Goal: Task Accomplishment & Management: Manage account settings

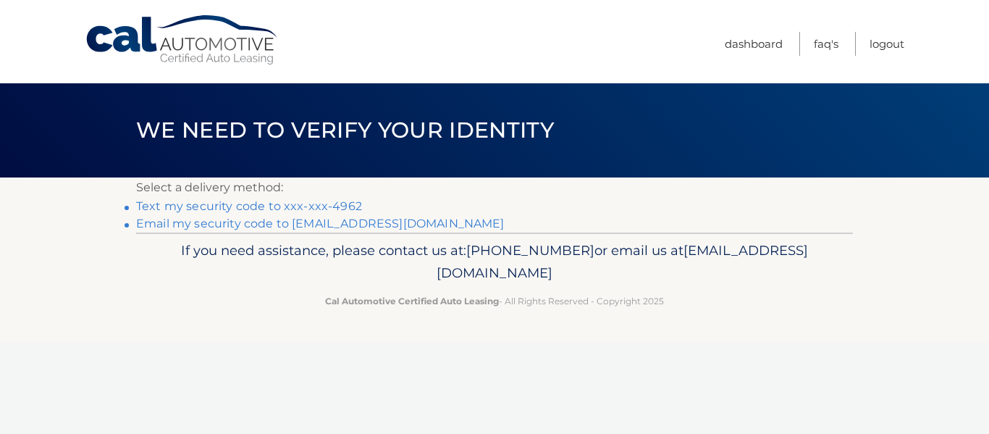
click at [317, 207] on link "Text my security code to xxx-xxx-4962" at bounding box center [249, 206] width 226 height 14
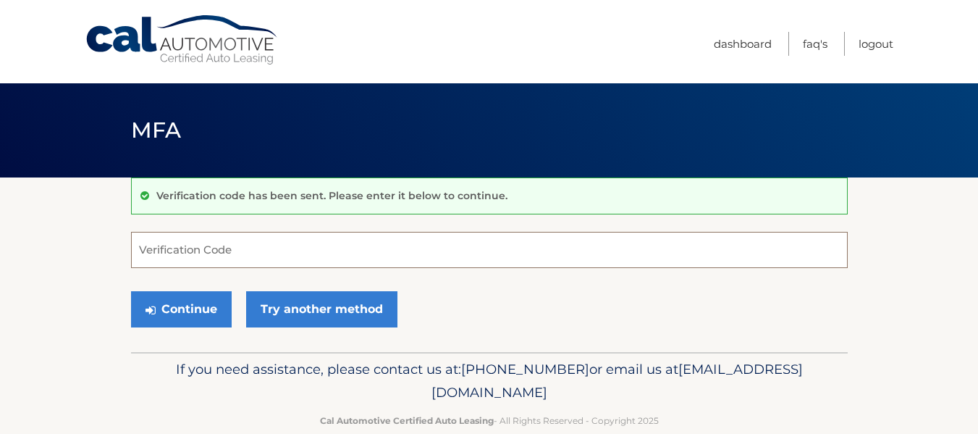
click at [269, 243] on input "Verification Code" at bounding box center [489, 250] width 717 height 36
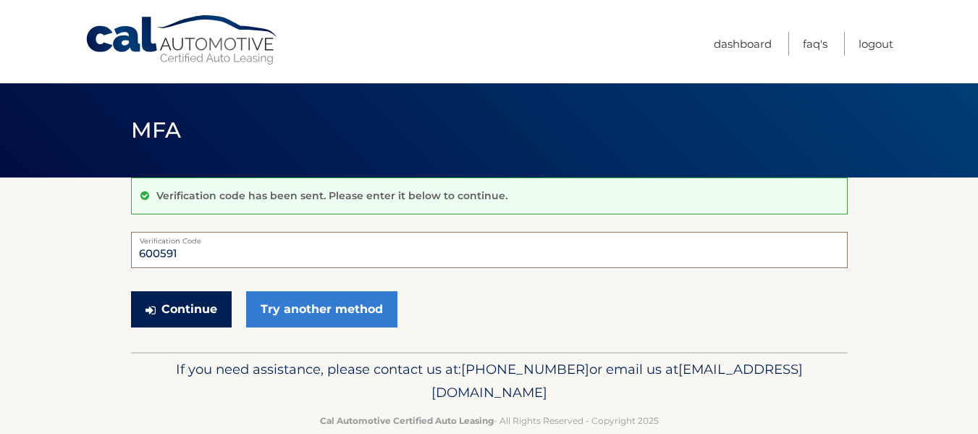
type input "600591"
click at [147, 304] on icon "submit" at bounding box center [151, 310] width 10 height 12
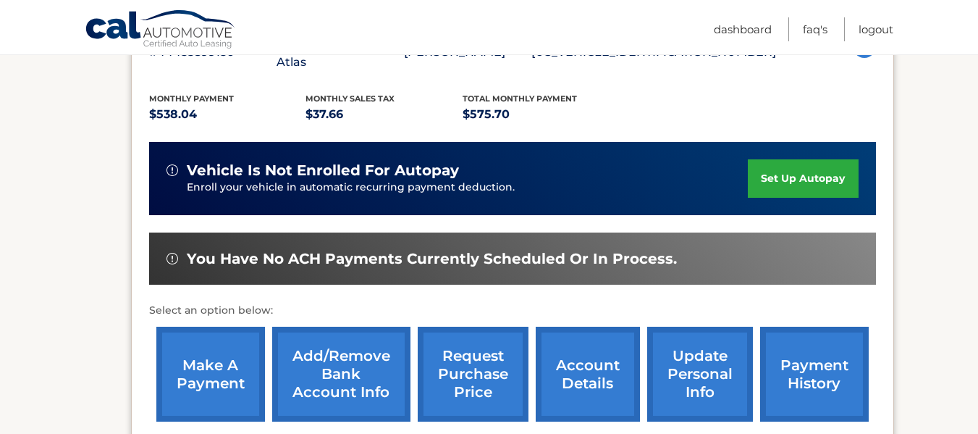
scroll to position [306, 0]
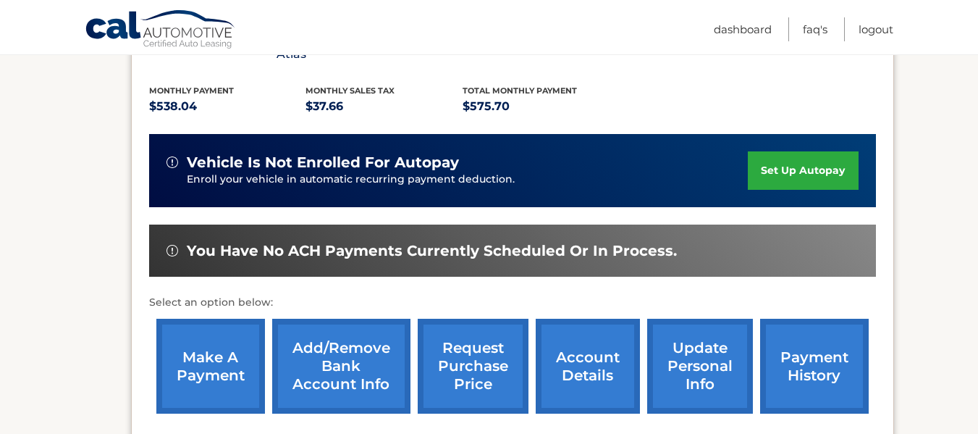
click at [778, 359] on link "payment history" at bounding box center [814, 366] width 109 height 95
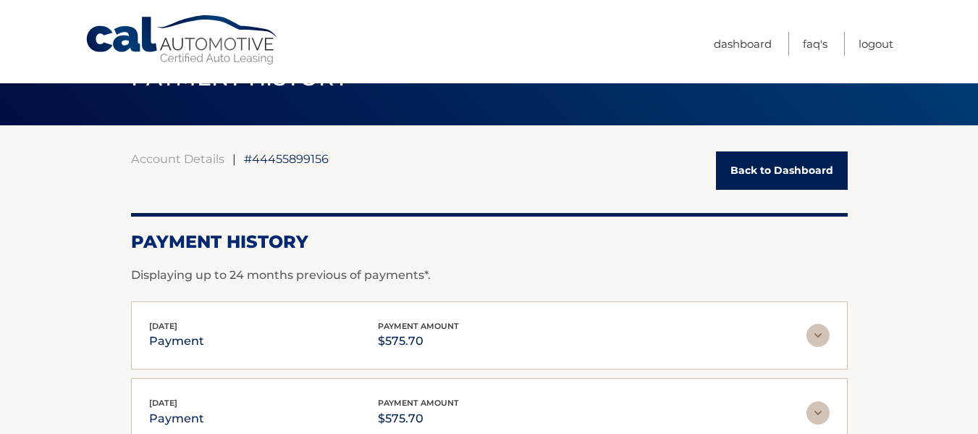
scroll to position [14, 0]
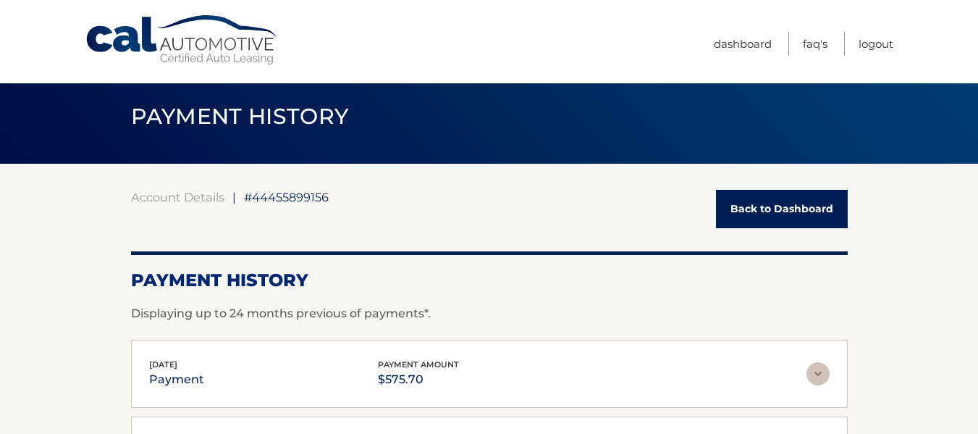
click at [747, 196] on link "Back to Dashboard" at bounding box center [782, 209] width 132 height 38
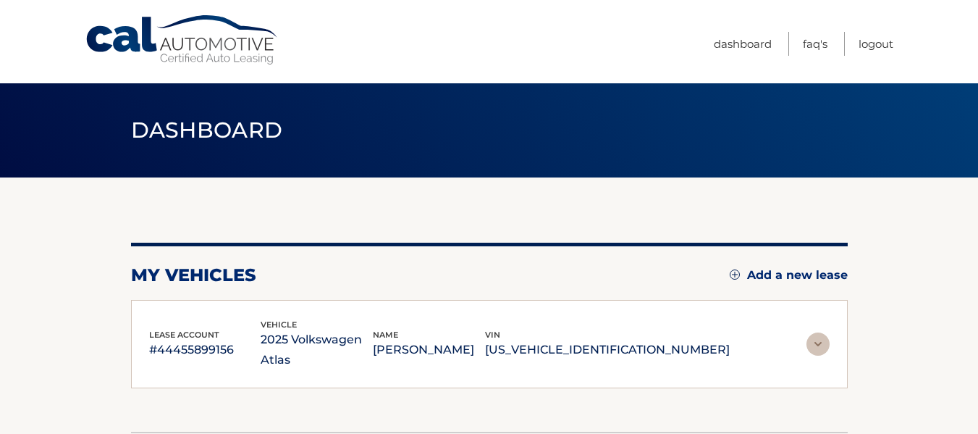
click at [747, 208] on div "my vehicles Add a new lease lease account #44455899156 vehicle 2025 Volkswagen …" at bounding box center [489, 304] width 717 height 254
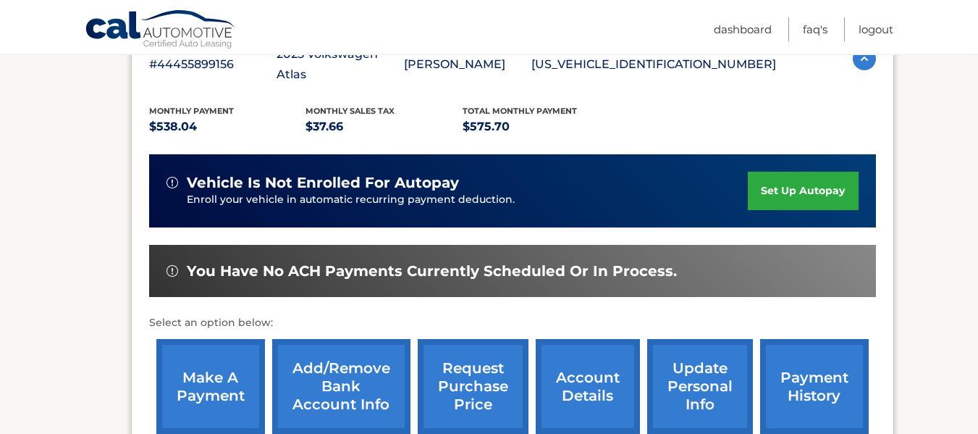
scroll to position [299, 0]
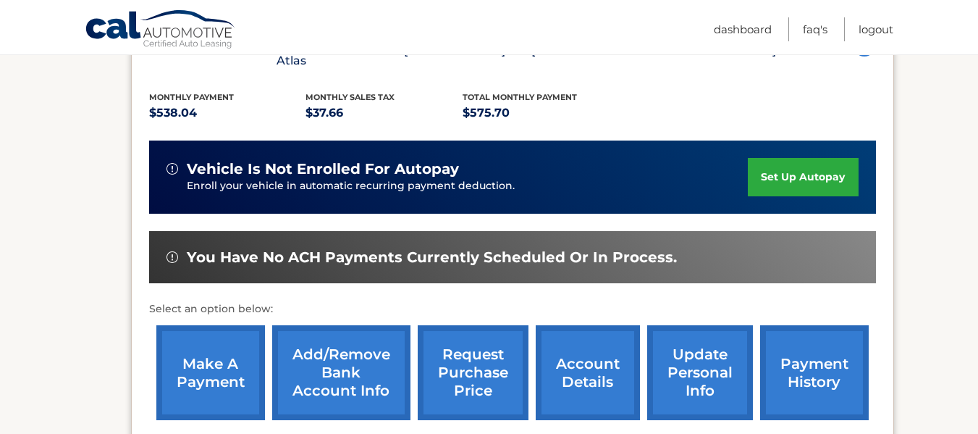
click at [594, 357] on link "account details" at bounding box center [588, 372] width 104 height 95
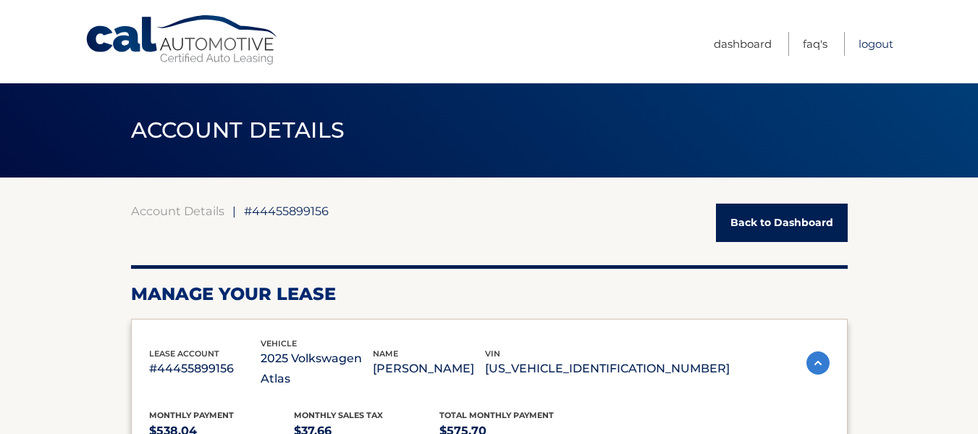
click at [870, 49] on link "Logout" at bounding box center [876, 44] width 35 height 24
